Goal: Book appointment/travel/reservation

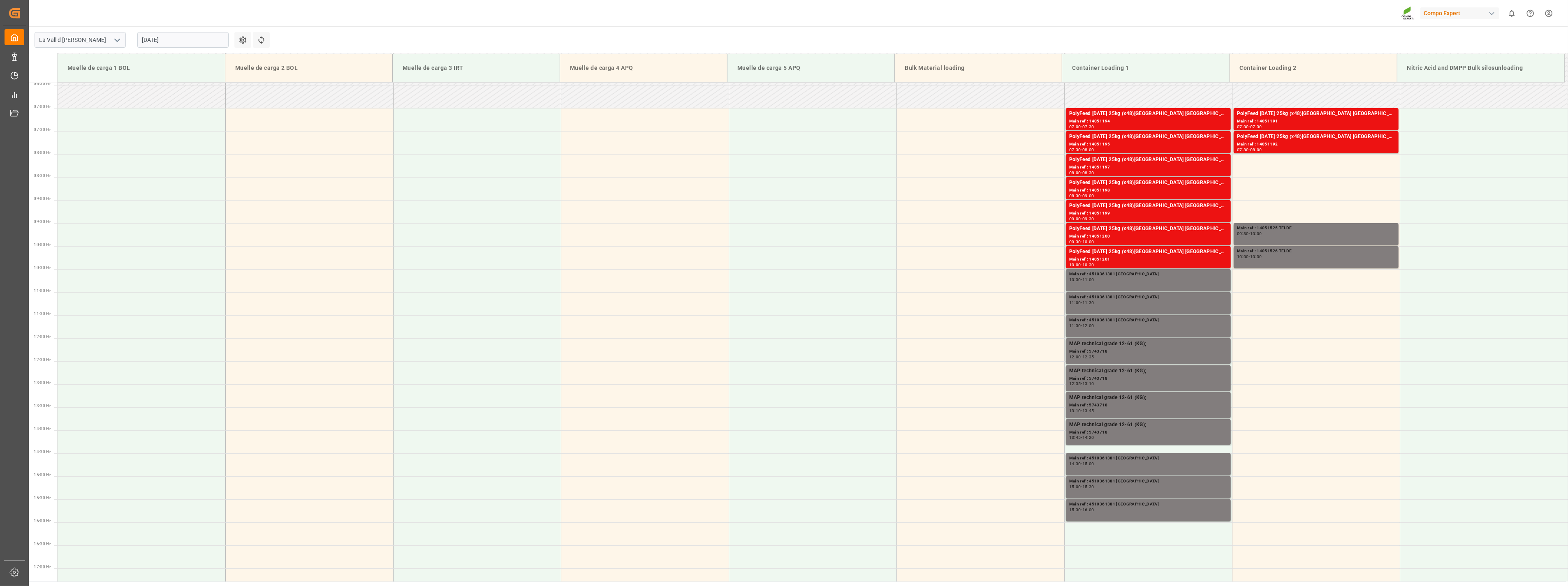
scroll to position [181, 0]
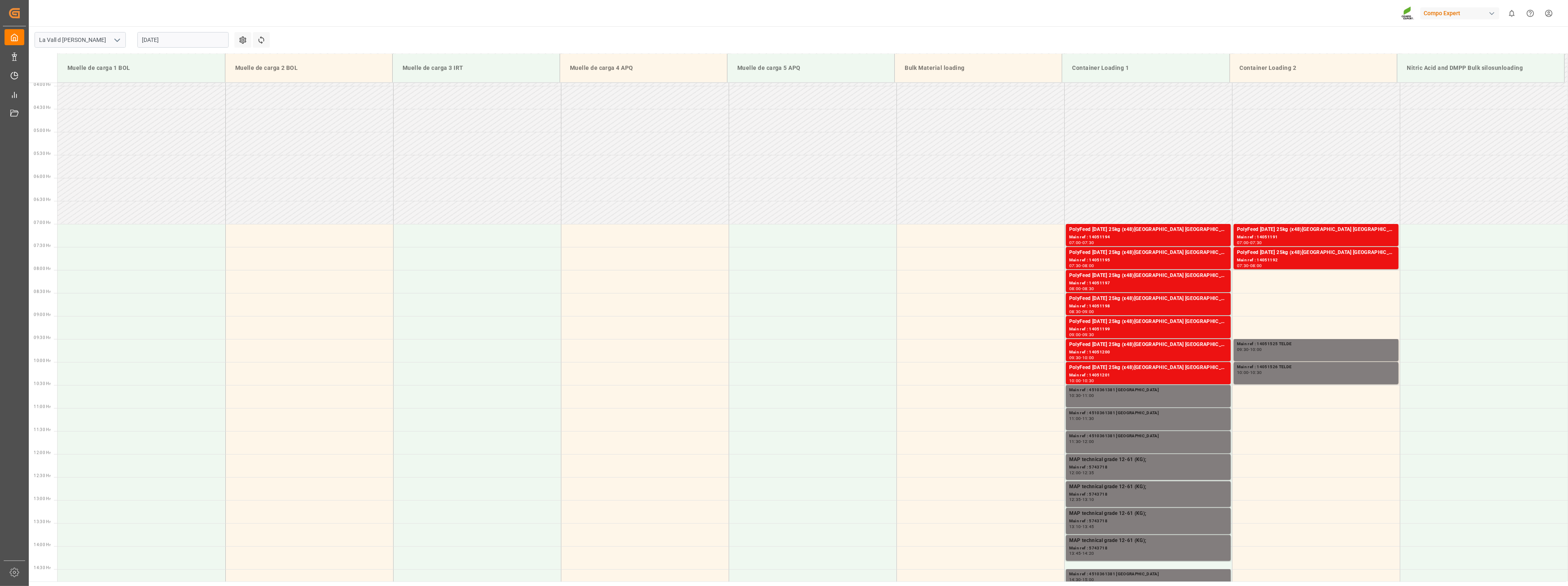
click at [188, 39] on input "[DATE]" at bounding box center [183, 40] width 91 height 16
click at [247, 57] on button "Next Month" at bounding box center [248, 59] width 5 height 5
click at [163, 91] on span "2" at bounding box center [164, 89] width 3 height 5
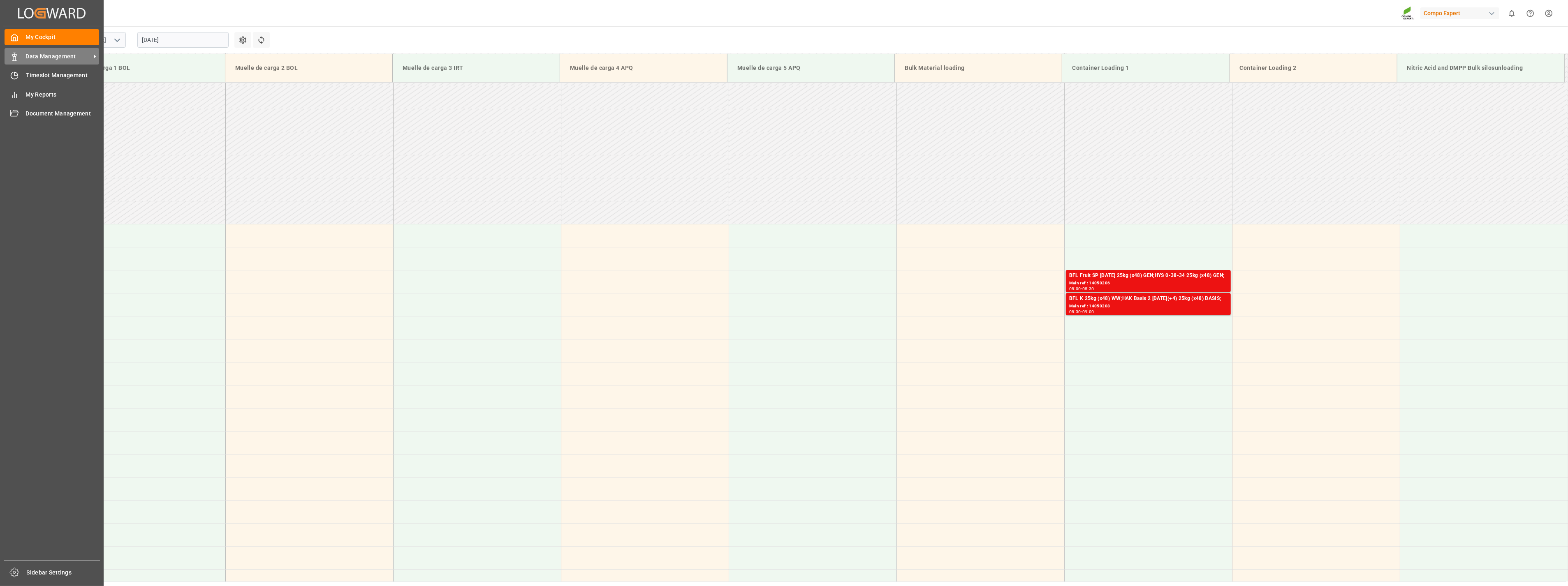
click at [24, 55] on div "Data Management Data Management" at bounding box center [51, 56] width 94 height 16
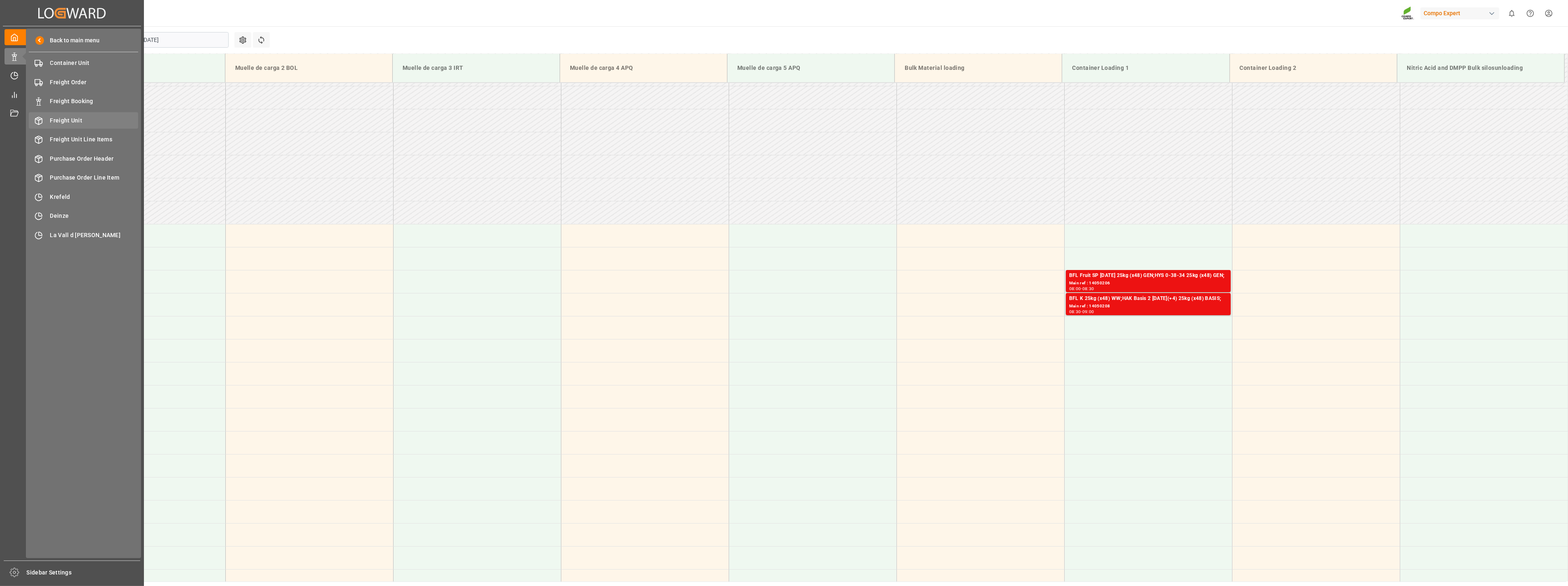
click at [69, 125] on div "Freight Unit Freight Unit" at bounding box center [83, 120] width 110 height 16
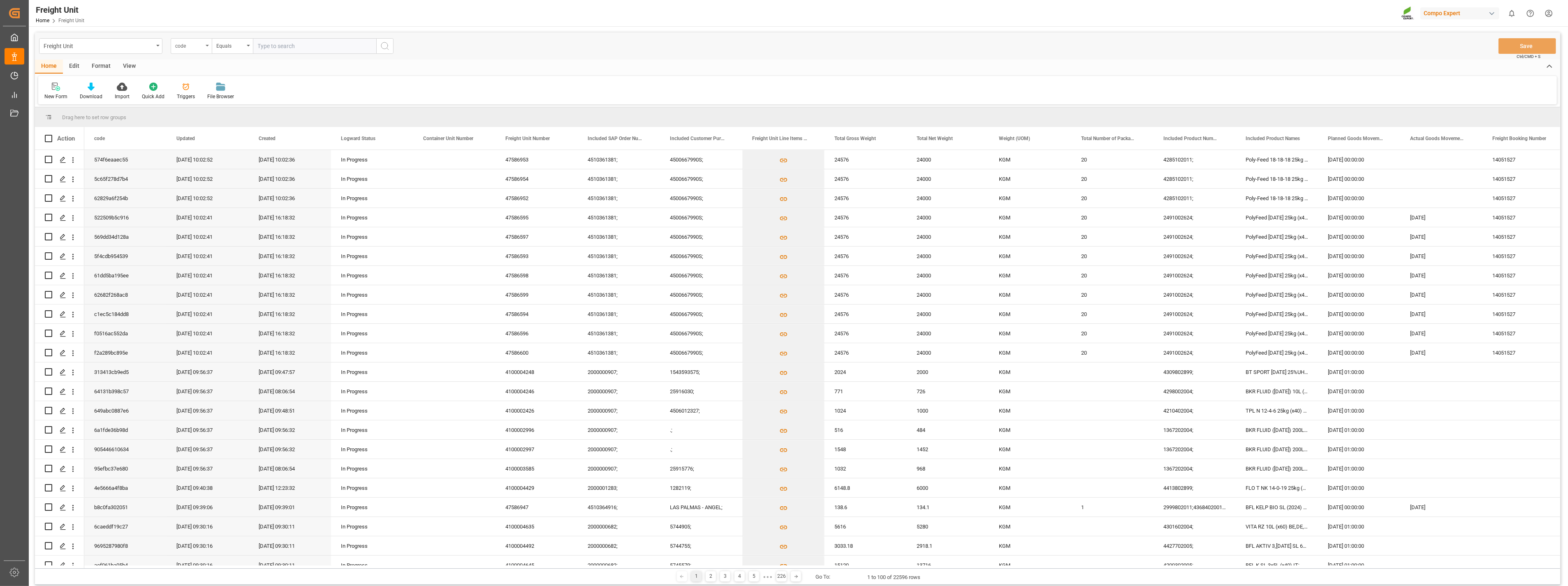
click at [207, 46] on icon "open menu" at bounding box center [207, 46] width 3 height 2
type input "sap"
click at [208, 83] on div "Included SAP Order Number" at bounding box center [232, 84] width 122 height 17
click at [301, 51] on input "text" at bounding box center [314, 46] width 124 height 16
paste input "4510363659"
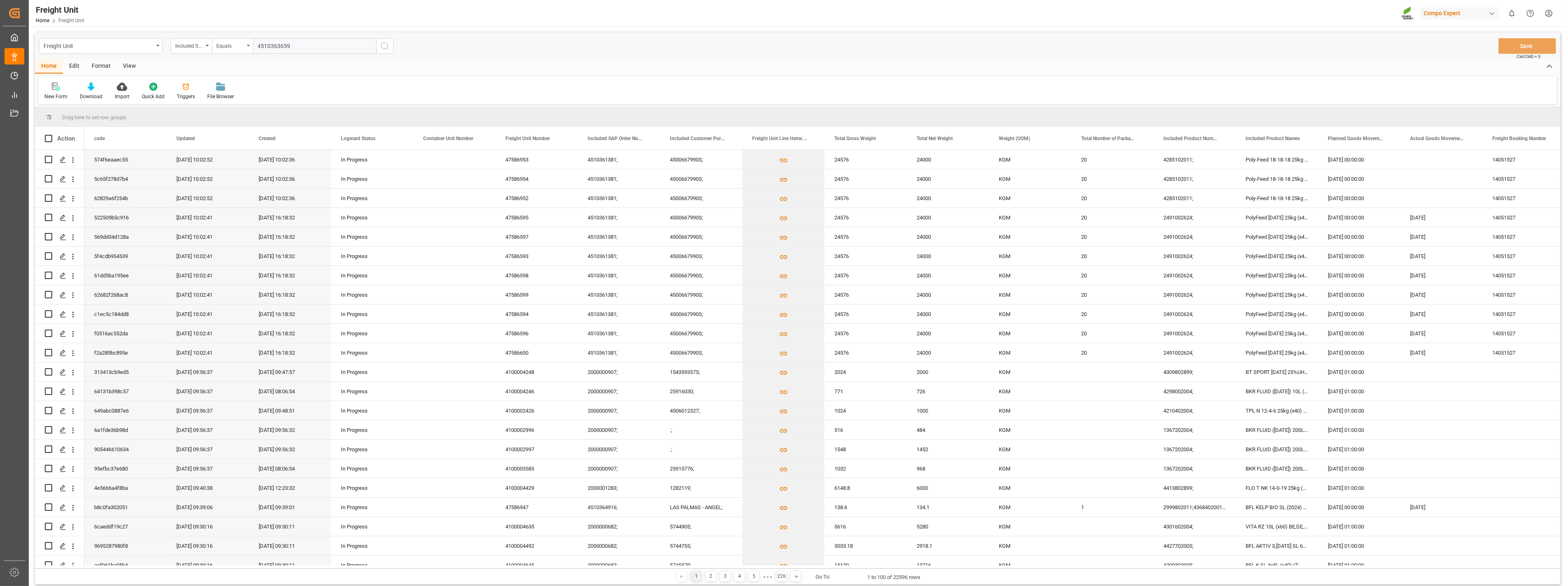
type input "4510363659;"
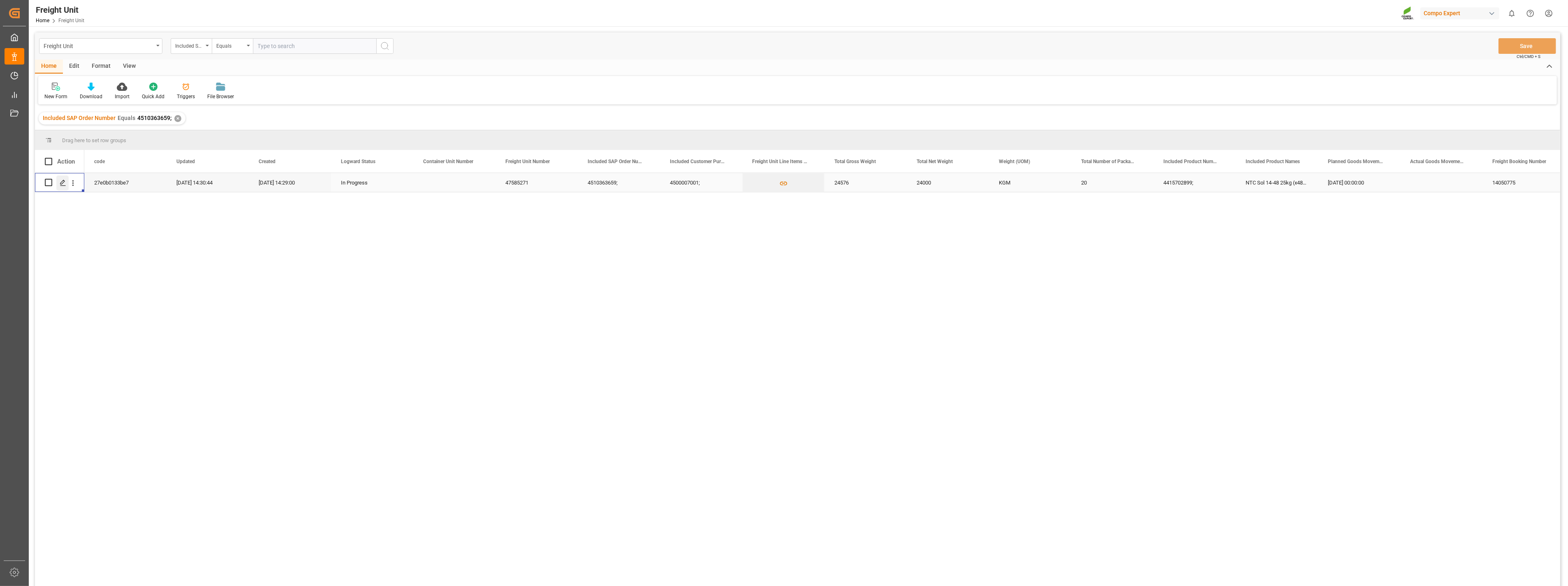
click at [63, 183] on polygon "Press SPACE to select this row." at bounding box center [62, 182] width 4 height 4
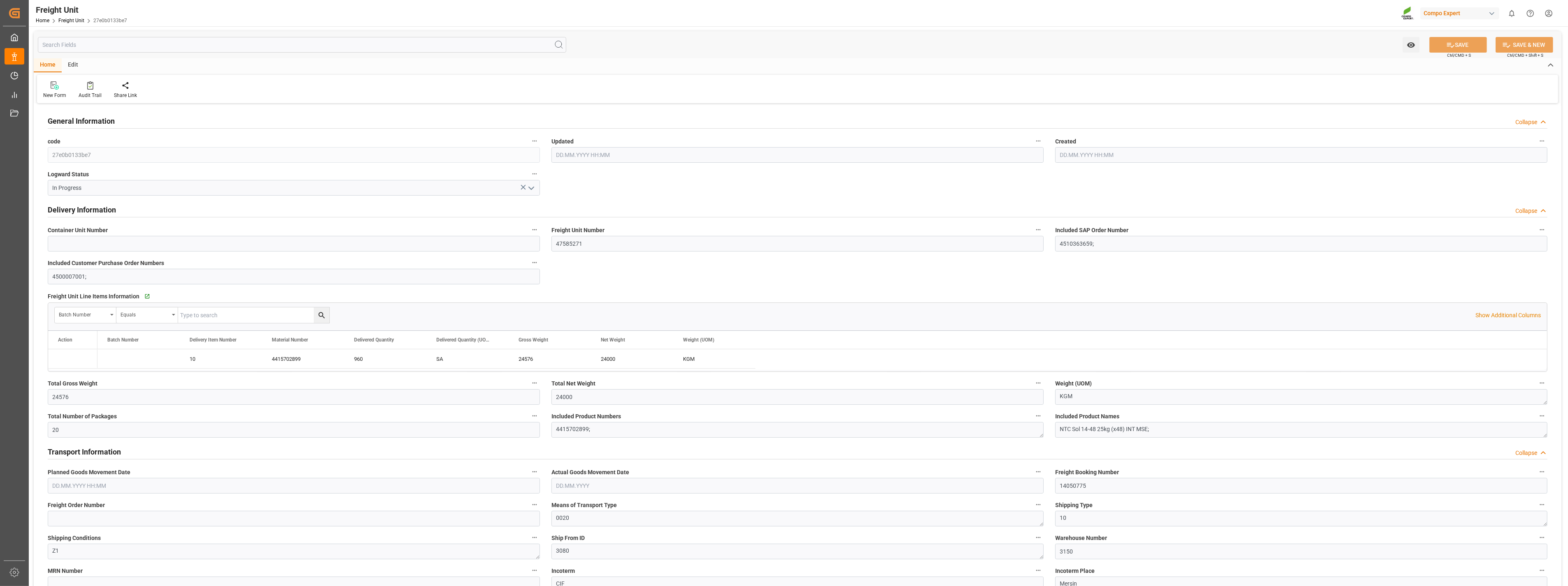
type input "[DATE] 12:30"
type input "[DATE] 12:29"
type input "[DATE] 00:00"
click at [75, 359] on icon "Press SPACE to select this row." at bounding box center [78, 359] width 9 height 9
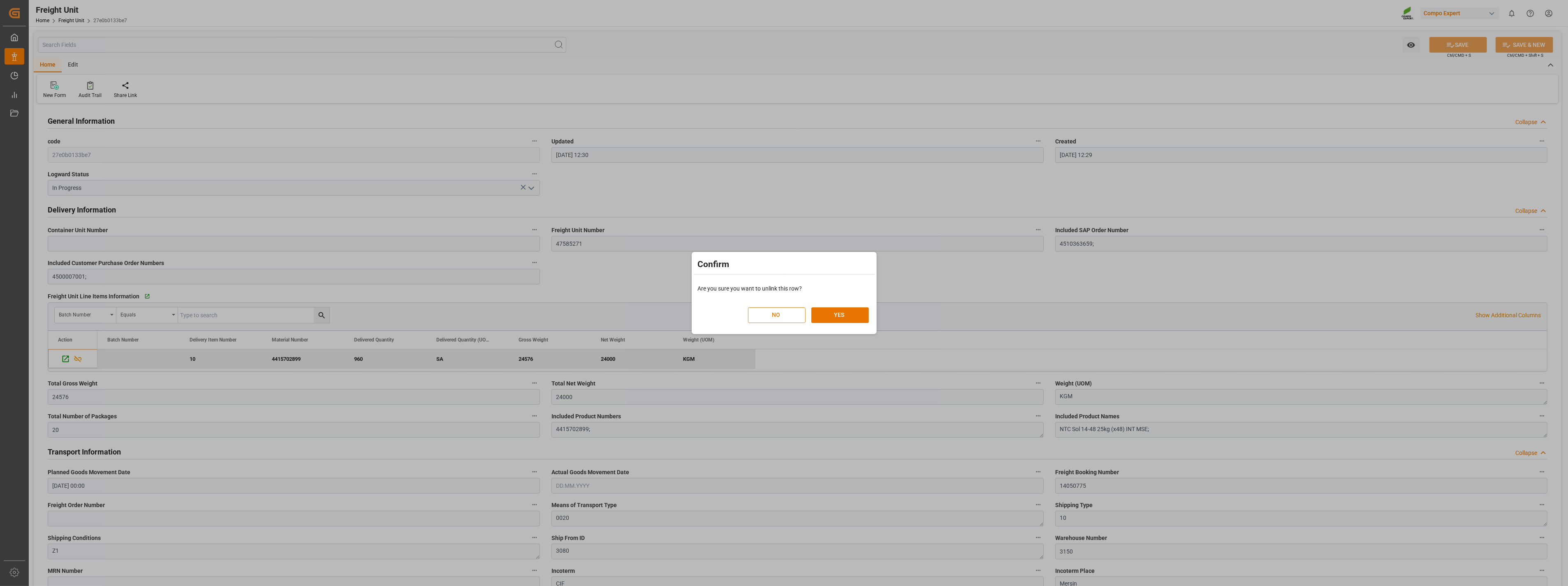
click at [764, 310] on button "NO" at bounding box center [777, 315] width 58 height 16
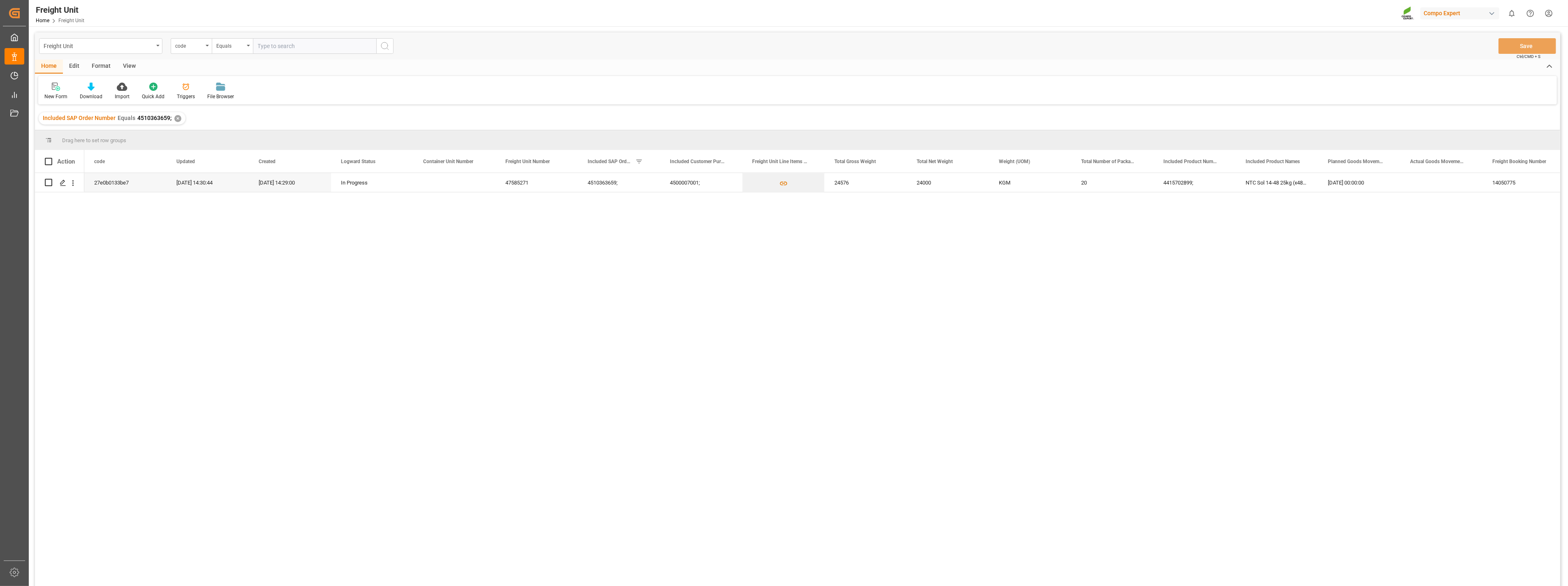
click at [174, 120] on div "✕" at bounding box center [177, 118] width 7 height 7
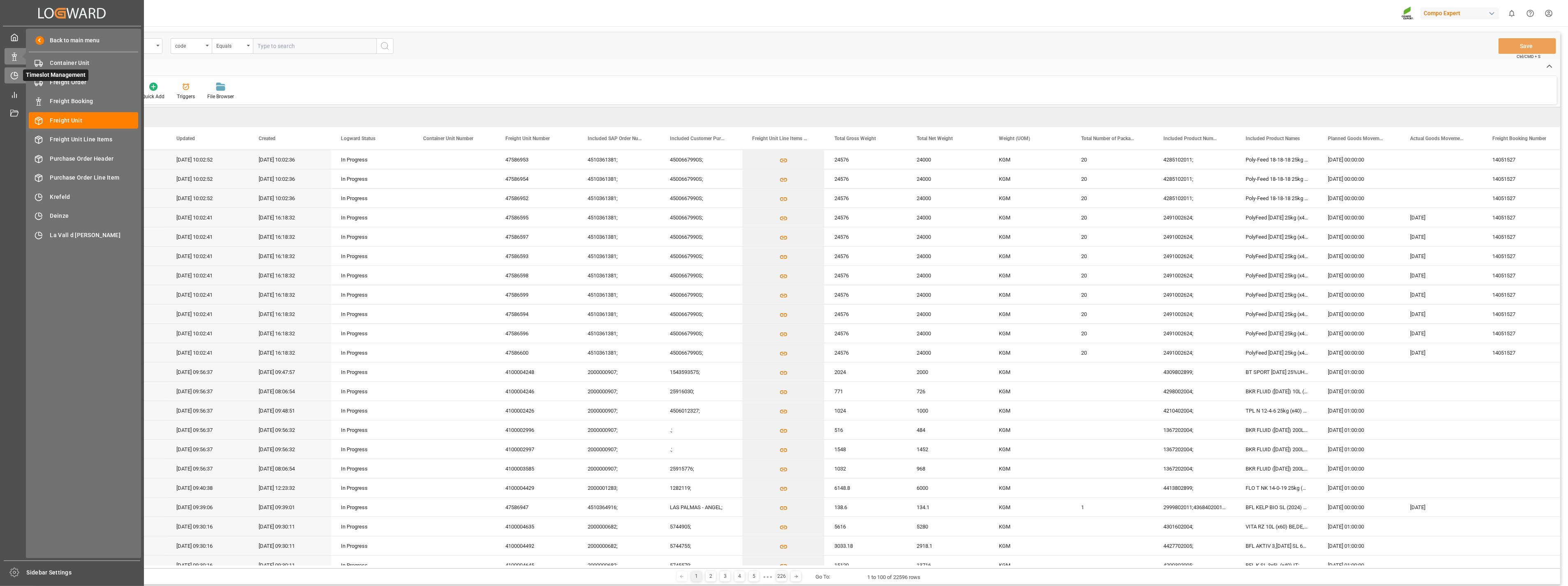
click at [12, 72] on icon at bounding box center [15, 76] width 9 height 9
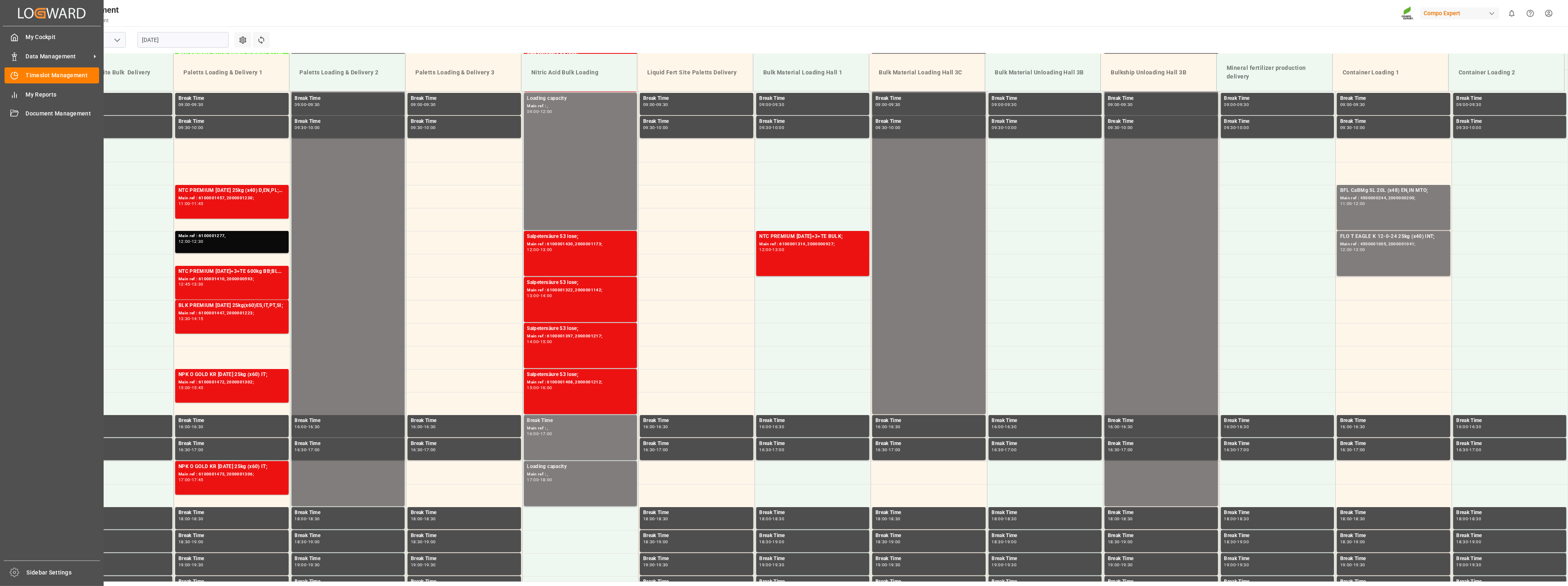
scroll to position [417, 0]
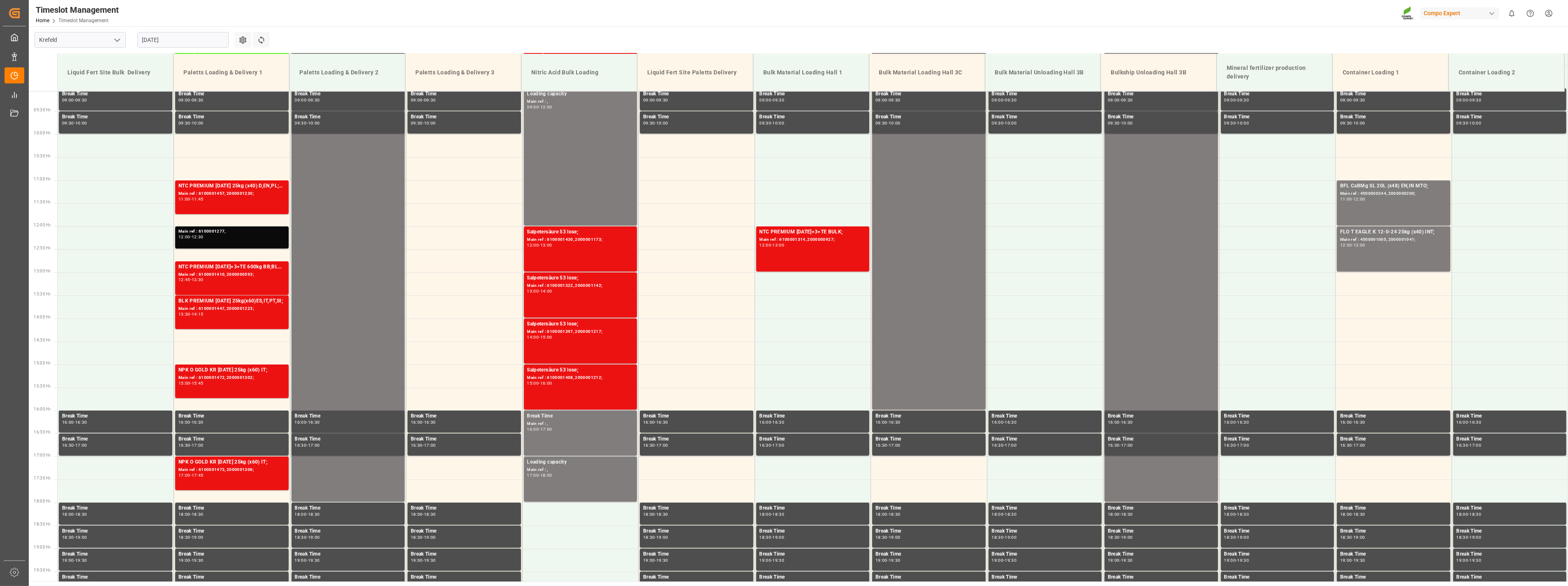
click at [116, 41] on icon "open menu" at bounding box center [117, 40] width 10 height 10
click at [83, 92] on div "La Vall d [PERSON_NAME]" at bounding box center [80, 95] width 91 height 18
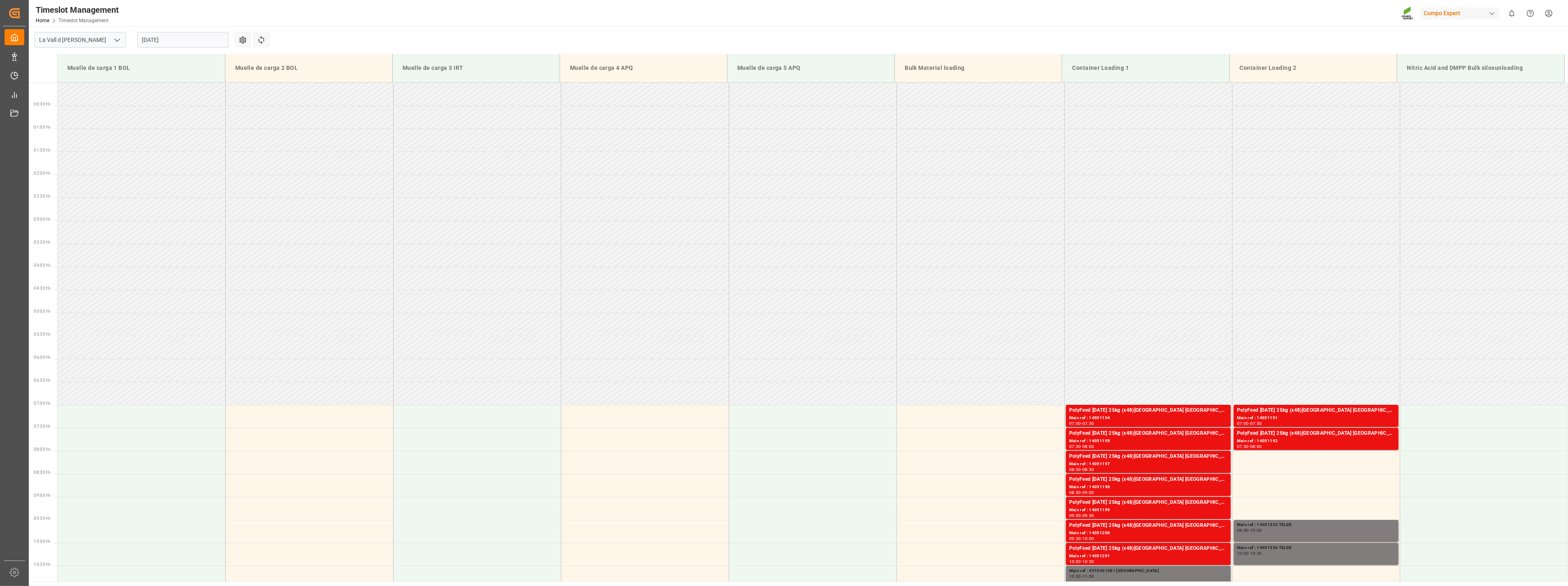
click at [186, 41] on input "[DATE]" at bounding box center [183, 40] width 91 height 16
click at [248, 58] on button "Next Month" at bounding box center [248, 59] width 5 height 5
click at [164, 89] on span "2" at bounding box center [164, 89] width 3 height 5
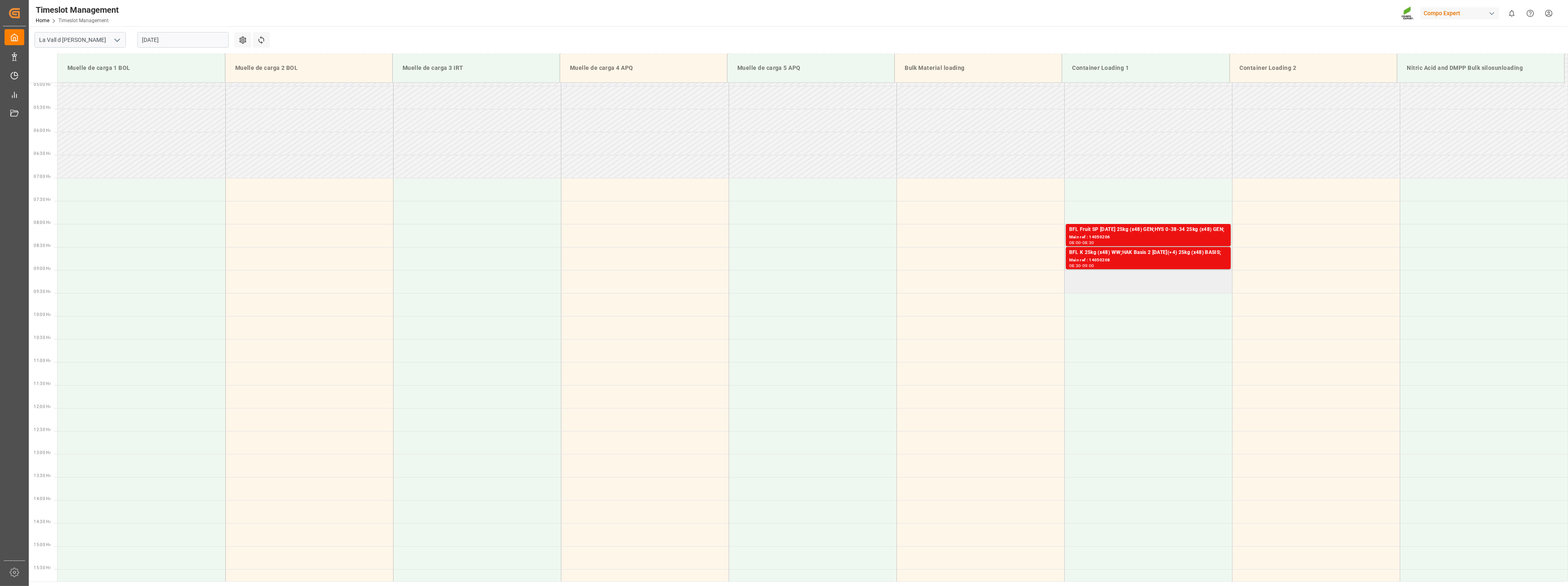
scroll to position [226, 0]
click at [1124, 286] on td at bounding box center [1148, 282] width 168 height 23
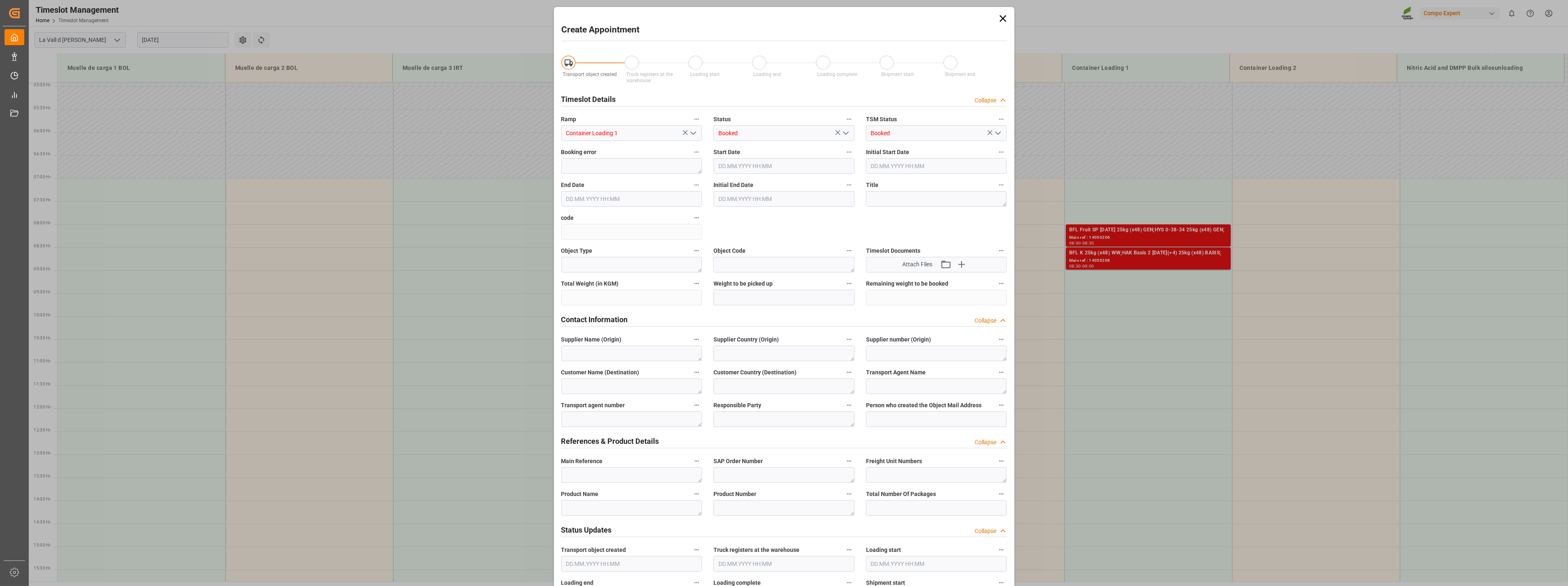
type input "[DATE] 09:00"
type input "[DATE] 09:30"
click at [587, 480] on textarea at bounding box center [632, 475] width 141 height 16
paste textarea "4510363659"
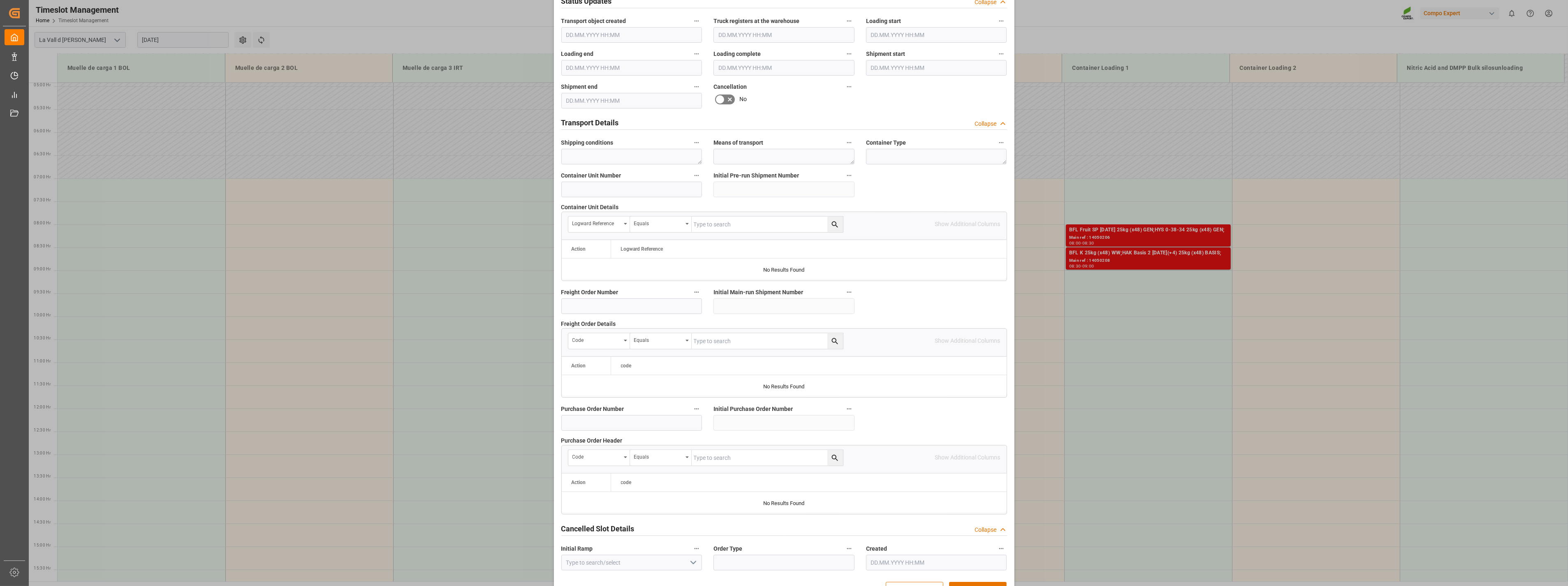
scroll to position [556, 0]
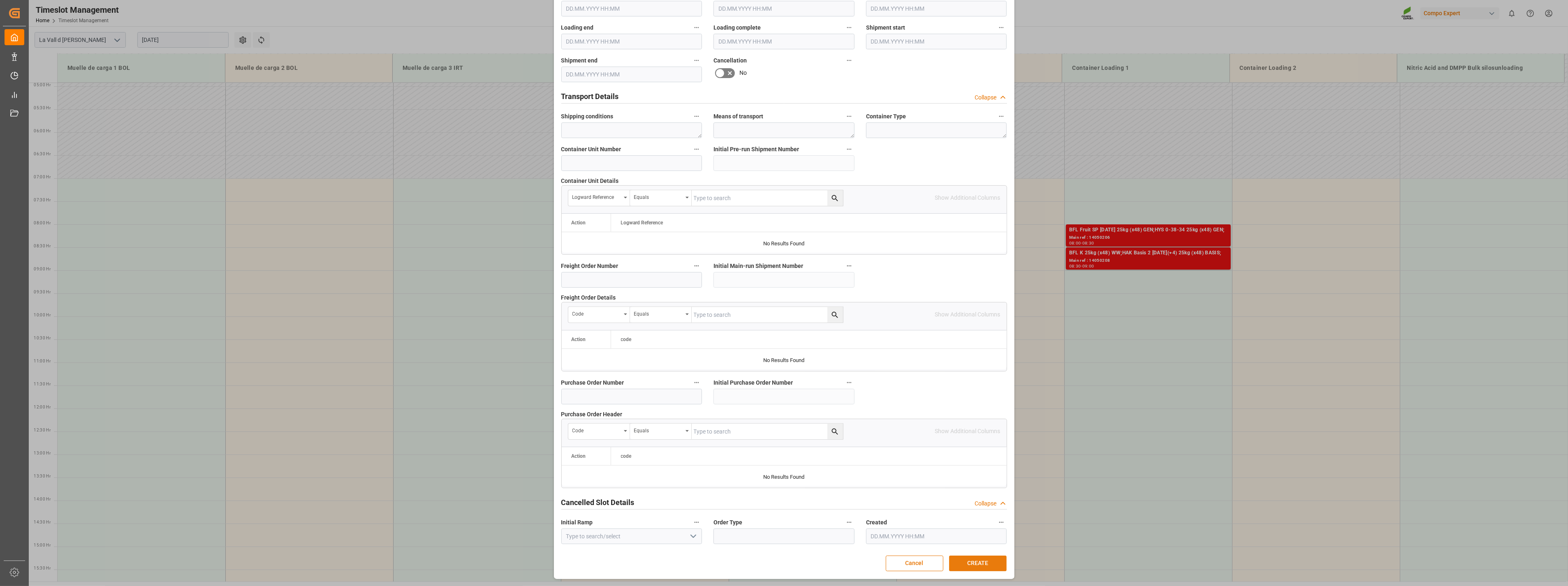
type textarea "4510363659 [GEOGRAPHIC_DATA]"
click at [961, 562] on button "CREATE" at bounding box center [978, 563] width 58 height 16
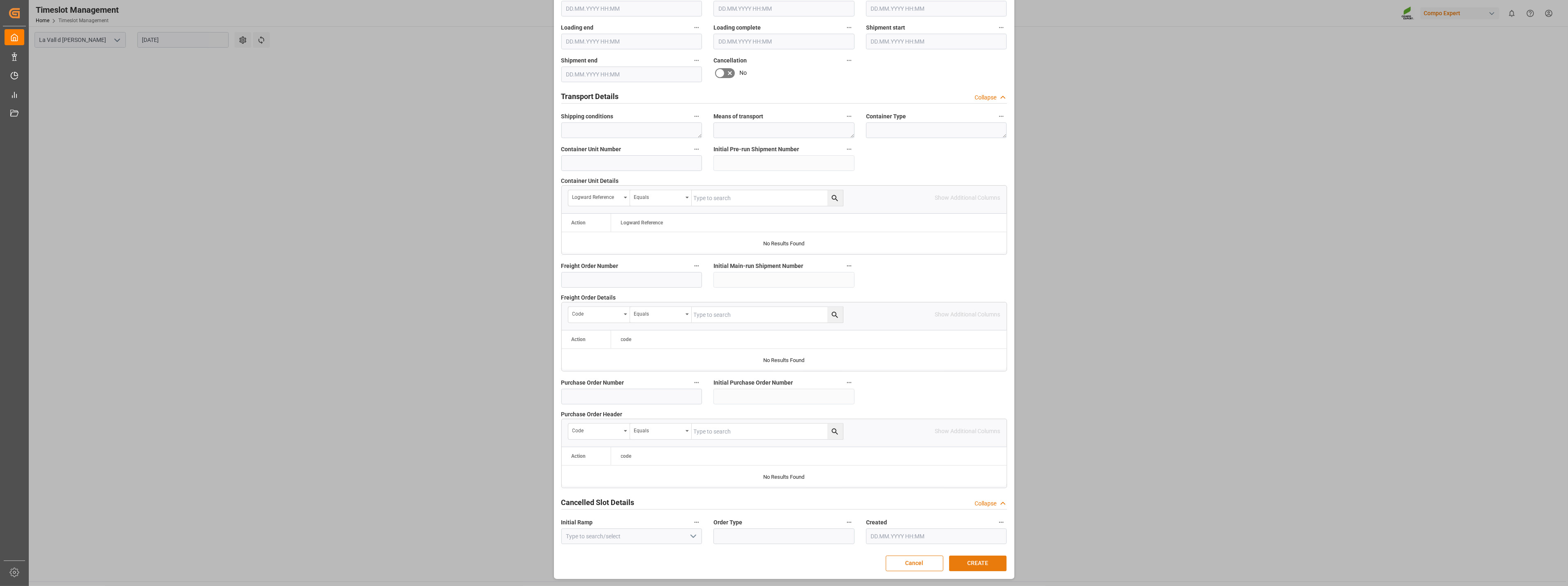
click at [973, 562] on button "CREATE" at bounding box center [978, 563] width 58 height 16
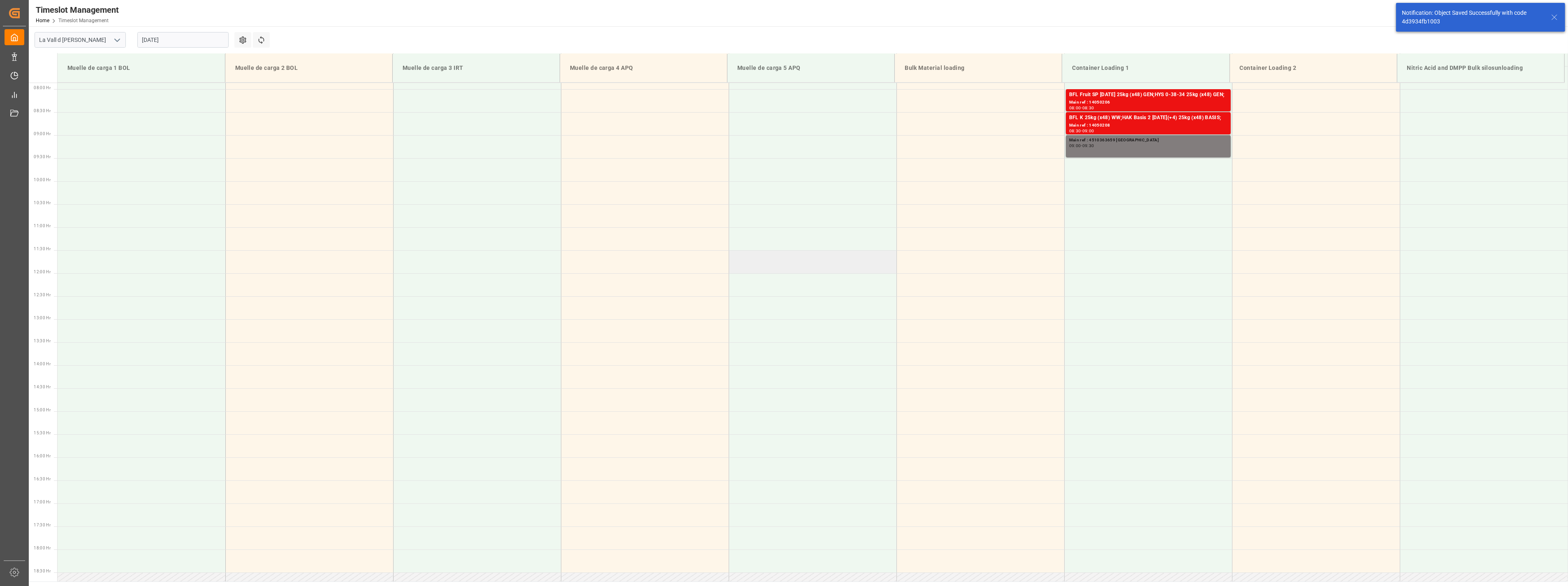
scroll to position [363, 0]
